Goal: Information Seeking & Learning: Learn about a topic

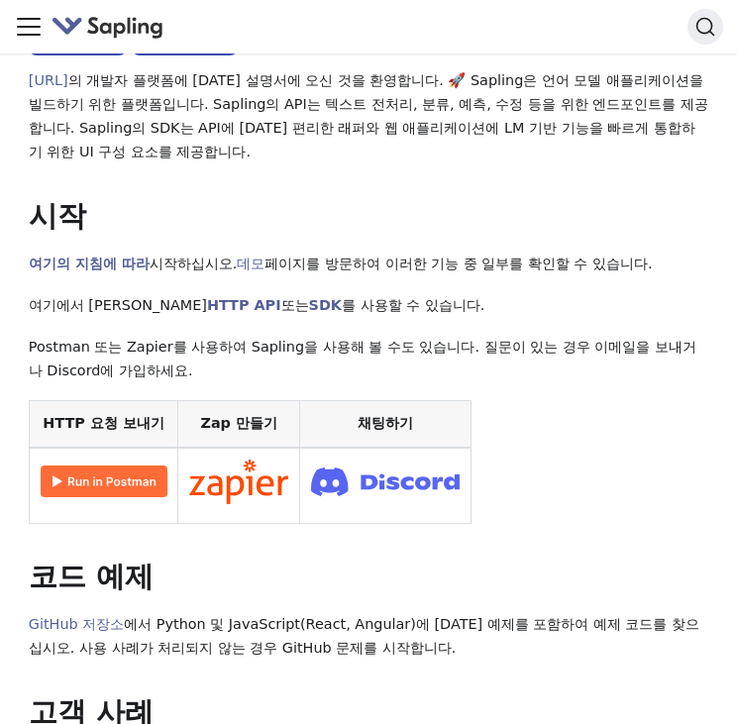
scroll to position [178, 0]
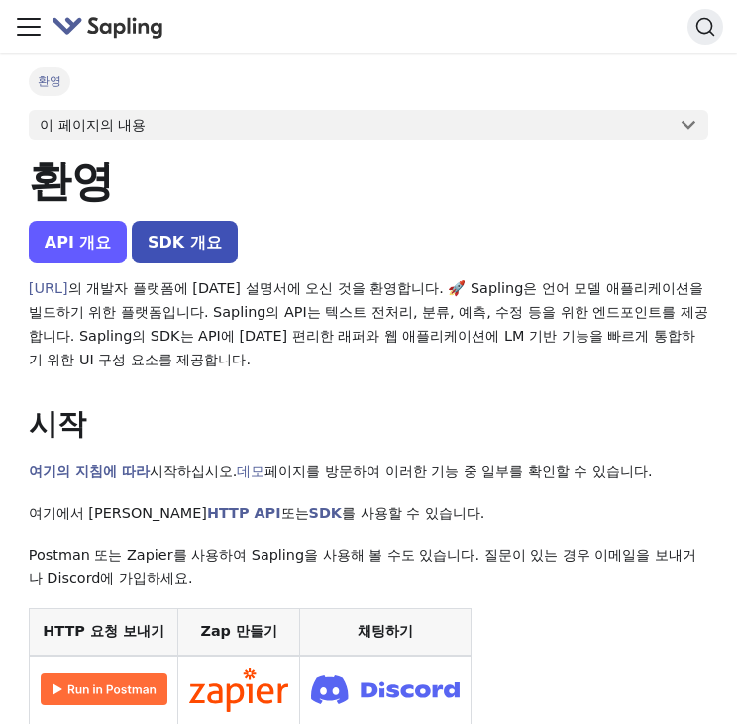
click at [72, 229] on link "API 개요" at bounding box center [78, 242] width 99 height 43
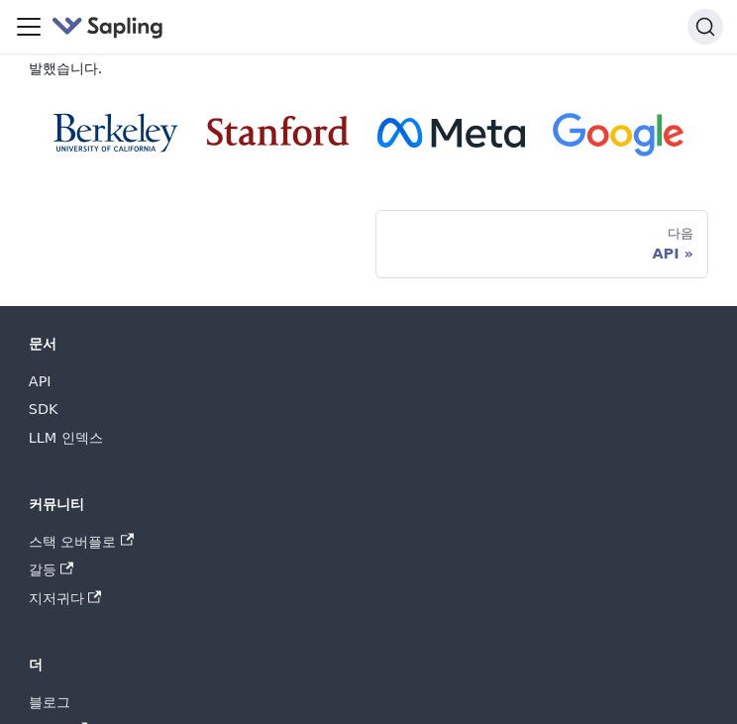
scroll to position [2039, 0]
